Goal: Information Seeking & Learning: Learn about a topic

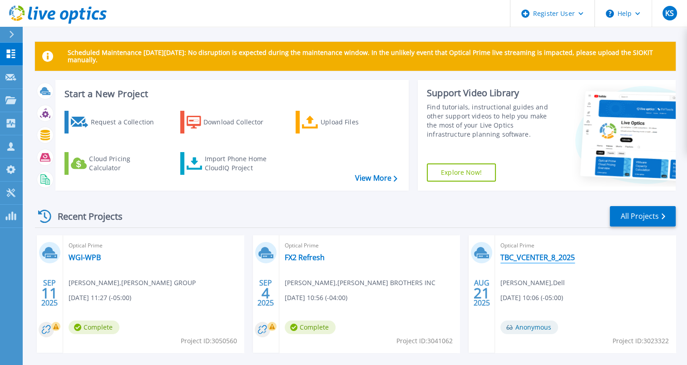
click at [539, 254] on link "TBC_VCENTER_8_2025" at bounding box center [537, 257] width 74 height 9
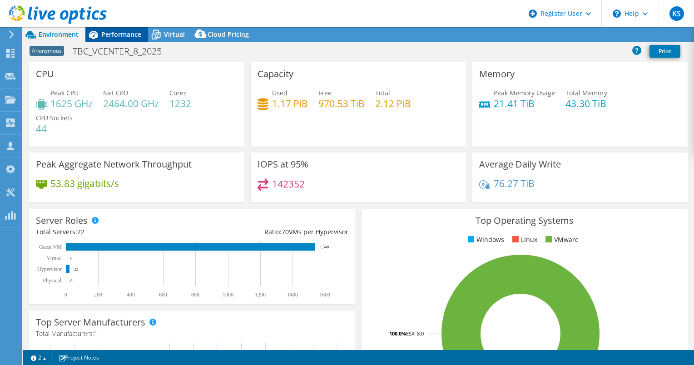
click at [123, 33] on span "Performance" at bounding box center [121, 34] width 40 height 9
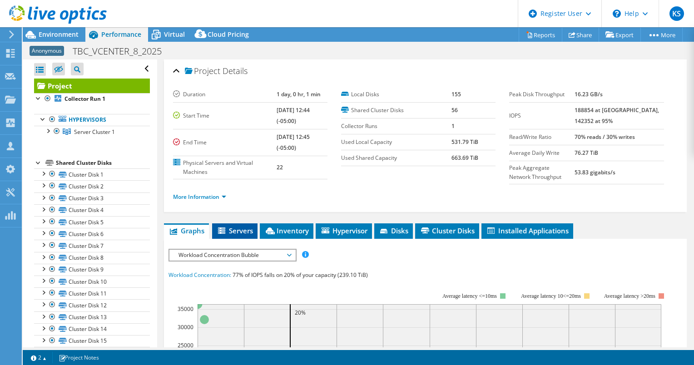
click at [234, 229] on span "Servers" at bounding box center [235, 230] width 36 height 9
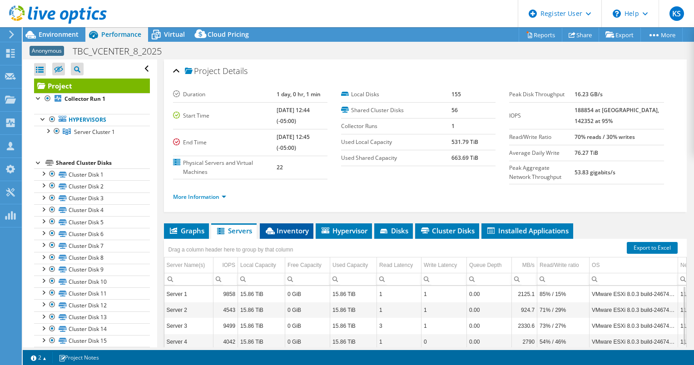
click at [270, 231] on icon at bounding box center [270, 230] width 9 height 7
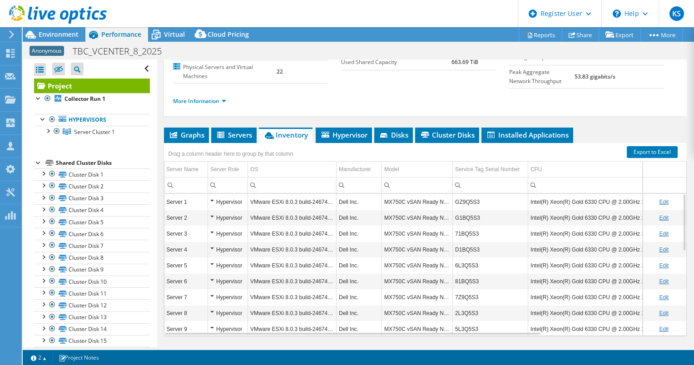
scroll to position [106, 0]
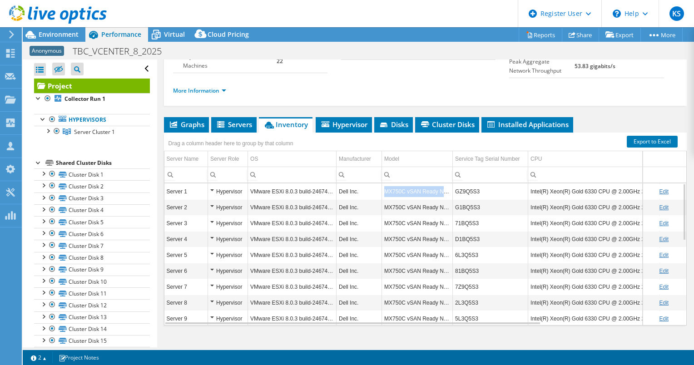
drag, startPoint x: 383, startPoint y: 189, endPoint x: 449, endPoint y: 190, distance: 65.8
click at [449, 190] on td "MX750C vSAN Ready Node" at bounding box center [417, 191] width 71 height 16
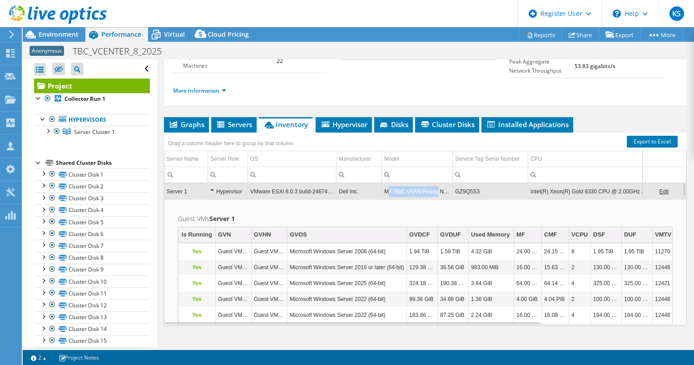
drag, startPoint x: 387, startPoint y: 189, endPoint x: 434, endPoint y: 188, distance: 47.7
click at [434, 188] on td "MX750C vSAN Ready Node" at bounding box center [417, 191] width 71 height 16
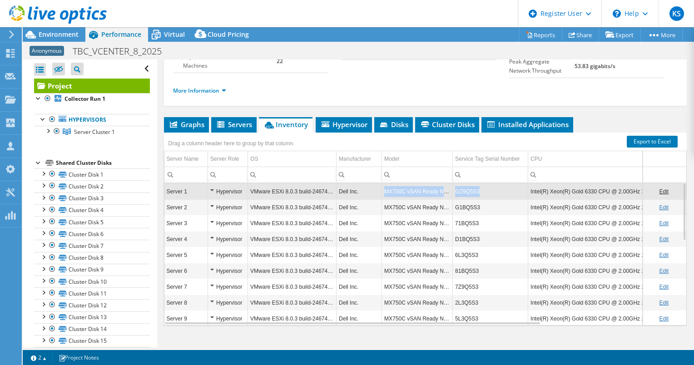
drag, startPoint x: 383, startPoint y: 189, endPoint x: 478, endPoint y: 192, distance: 95.0
click at [478, 192] on tr "Server 1 Hypervisor VMware ESXi 8.0.3 build-24674464 Dell Inc. MX750C vSAN Read…" at bounding box center [516, 191] width 705 height 16
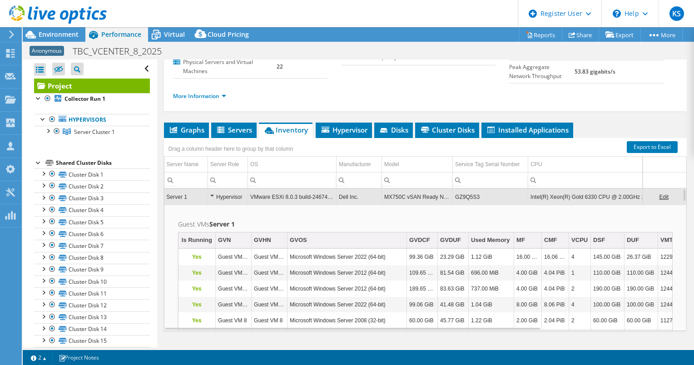
scroll to position [102, 0]
